Goal: Use online tool/utility

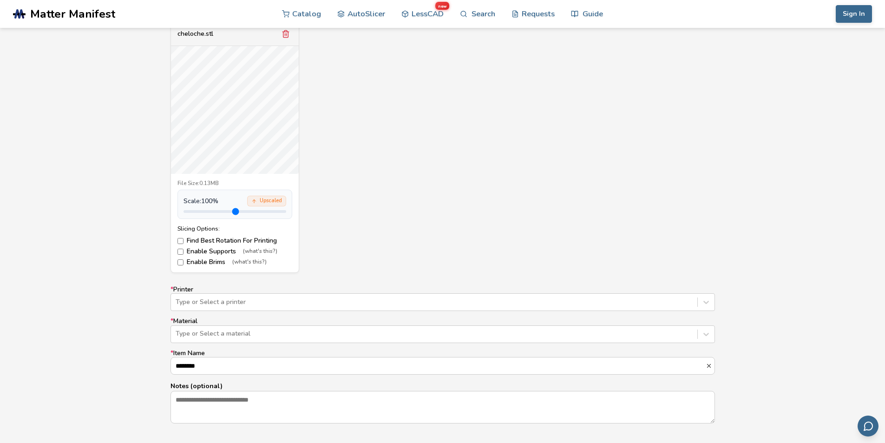
scroll to position [445, 0]
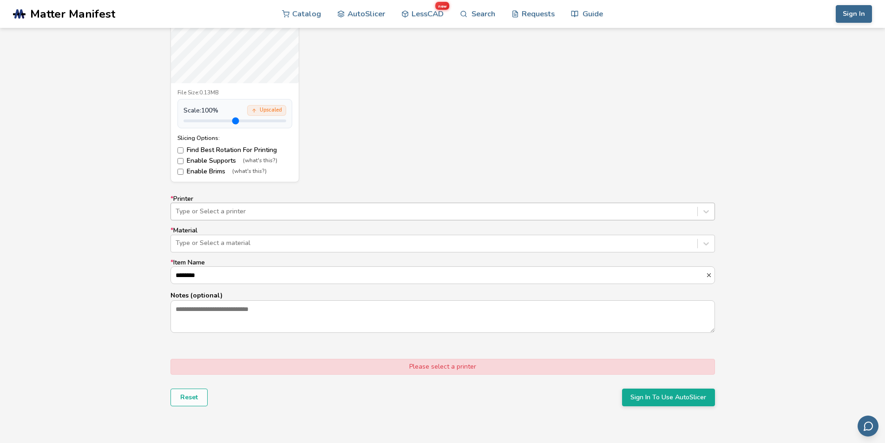
click at [211, 216] on div at bounding box center [434, 211] width 517 height 9
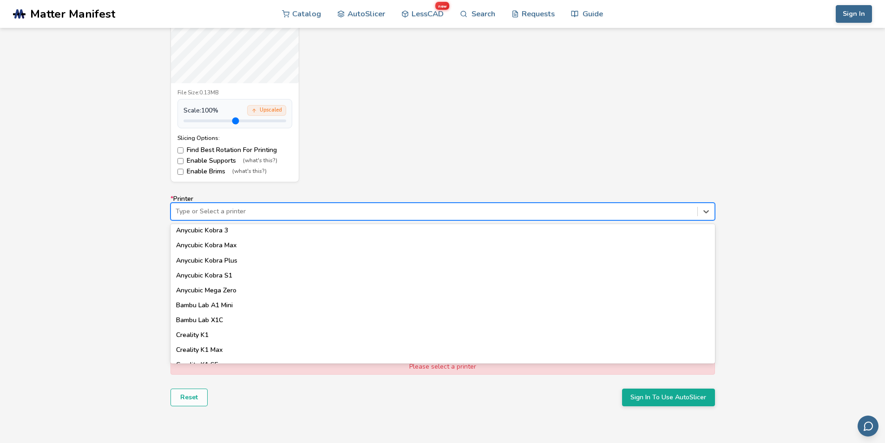
scroll to position [155, 0]
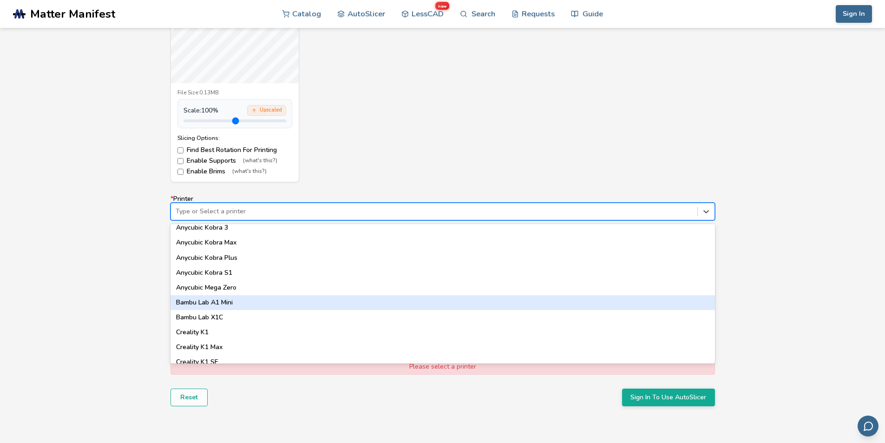
click at [235, 300] on div "Bambu Lab A1 Mini" at bounding box center [442, 302] width 544 height 15
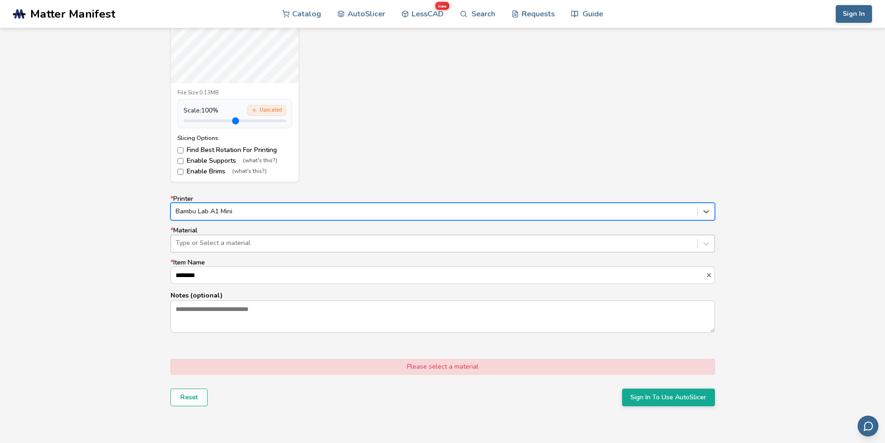
click at [237, 247] on div at bounding box center [434, 242] width 517 height 9
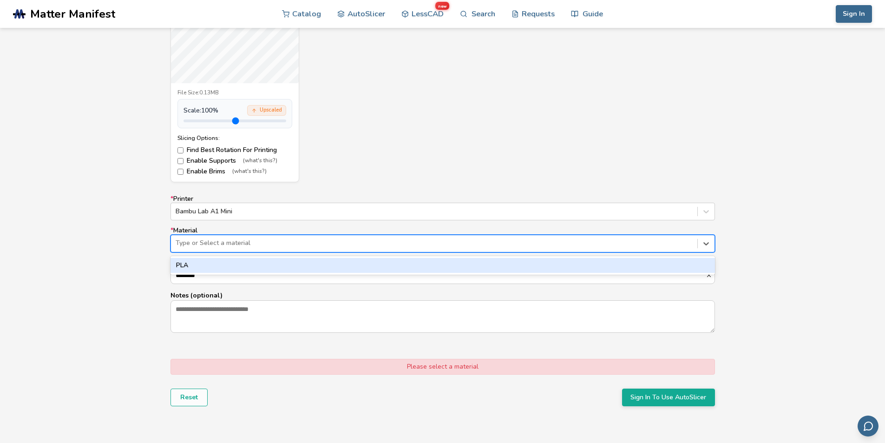
click at [237, 267] on div "PLA" at bounding box center [442, 265] width 544 height 15
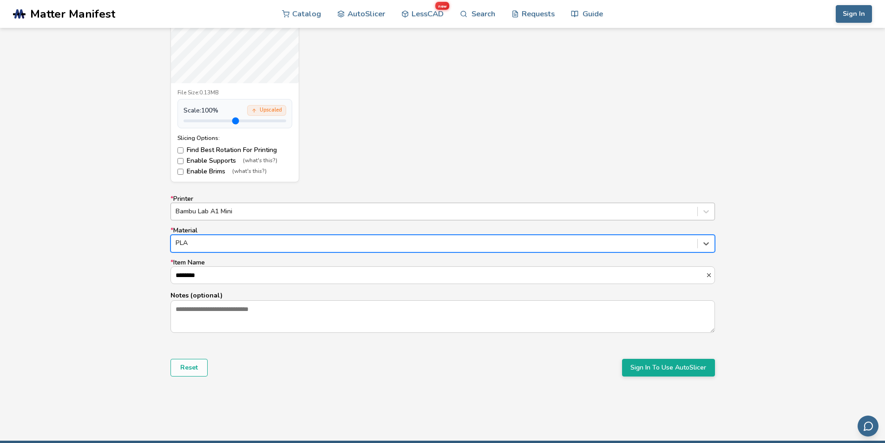
click at [213, 209] on div at bounding box center [434, 211] width 517 height 9
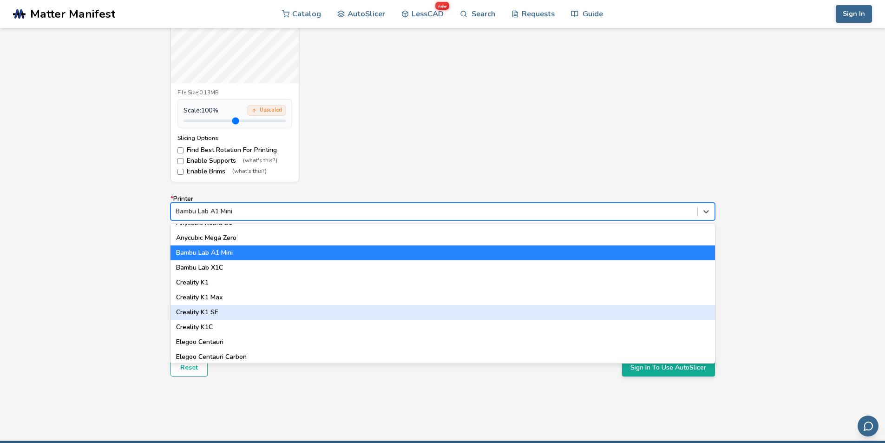
scroll to position [232, 0]
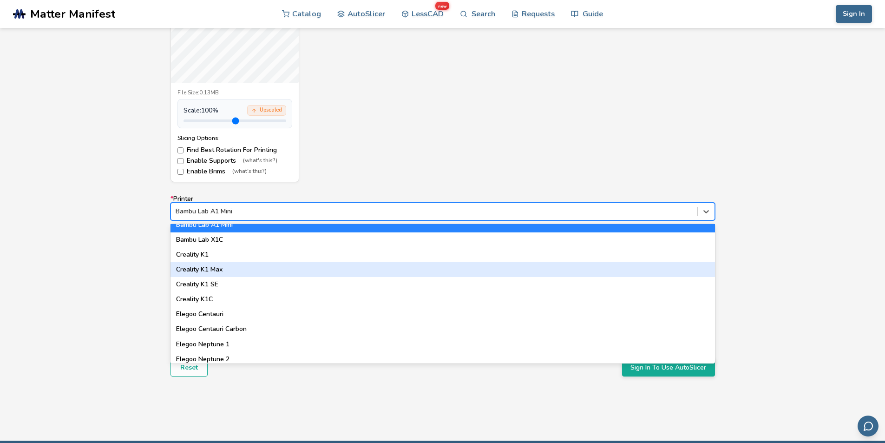
click at [213, 271] on div "Creality K1 Max" at bounding box center [442, 269] width 544 height 15
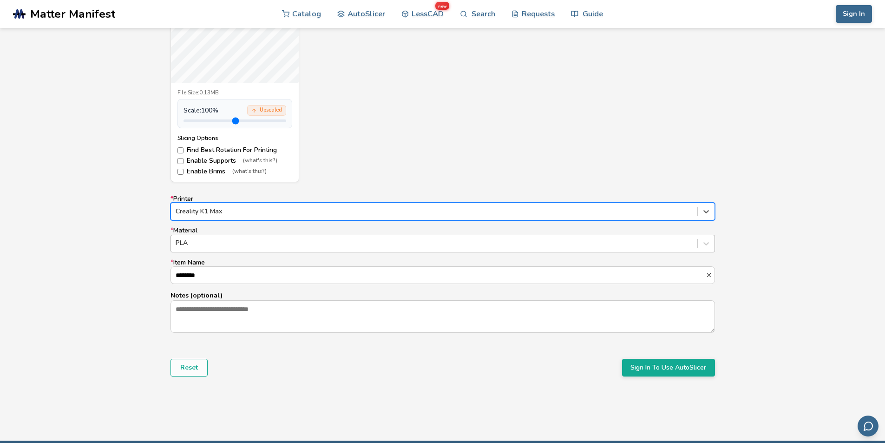
click at [204, 248] on div at bounding box center [434, 242] width 517 height 9
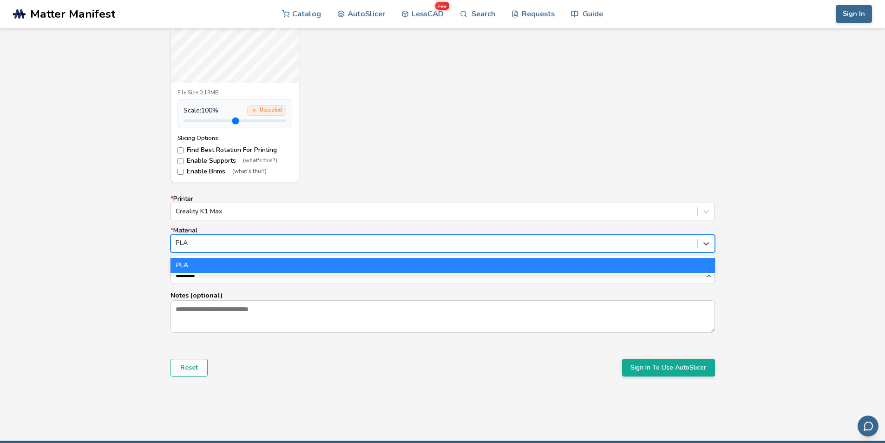
click at [212, 264] on div "PLA" at bounding box center [442, 265] width 544 height 15
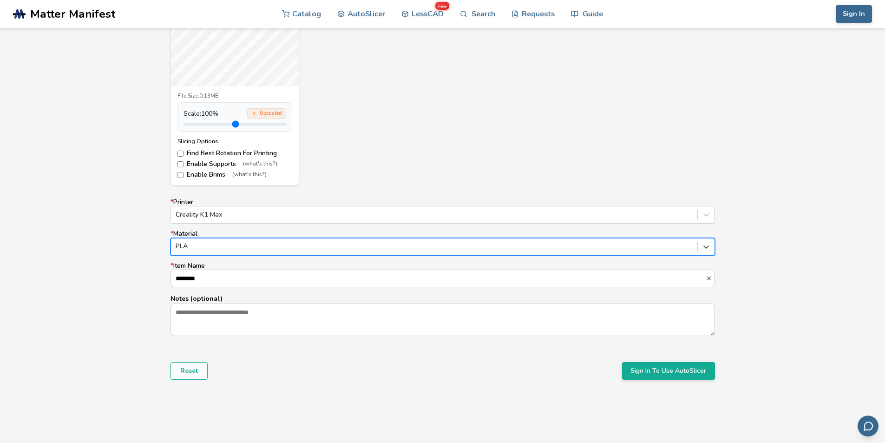
scroll to position [289, 0]
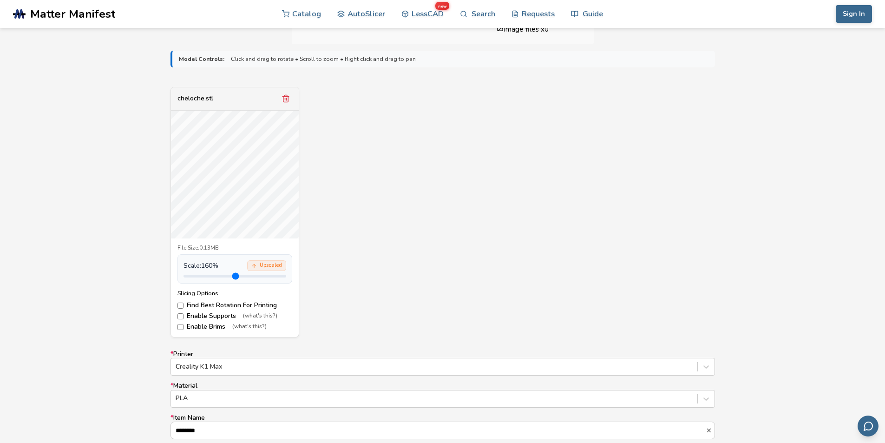
drag, startPoint x: 208, startPoint y: 278, endPoint x: 216, endPoint y: 245, distance: 34.5
type input "***"
click at [216, 275] on input "range" at bounding box center [234, 276] width 103 height 3
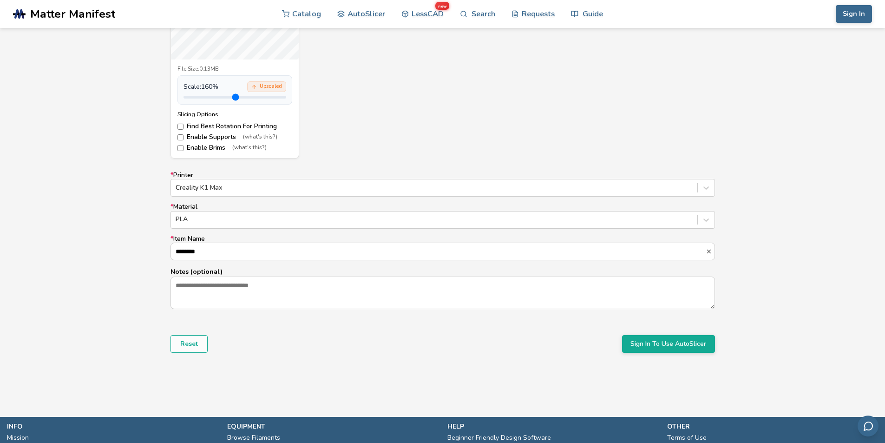
scroll to position [570, 0]
